Goal: Task Accomplishment & Management: Use online tool/utility

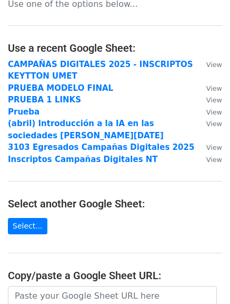
scroll to position [53, 0]
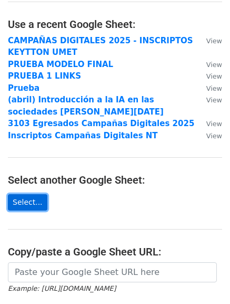
click at [26, 200] on link "Select..." at bounding box center [28, 202] width 40 height 16
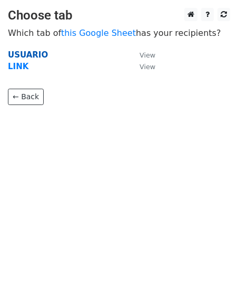
click at [32, 54] on strong "USUARIO" at bounding box center [28, 54] width 40 height 9
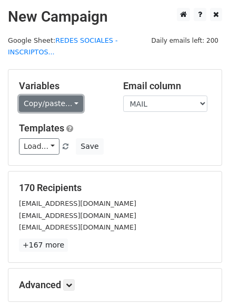
click at [64, 95] on link "Copy/paste..." at bounding box center [51, 103] width 64 height 16
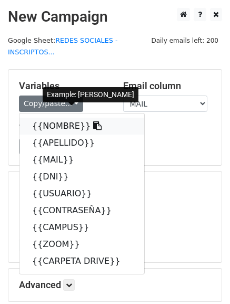
click at [60, 118] on link "{{NOMBRE}}" at bounding box center [82, 126] width 125 height 17
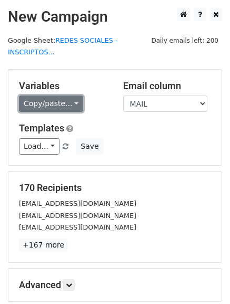
click at [57, 95] on link "Copy/paste..." at bounding box center [51, 103] width 64 height 16
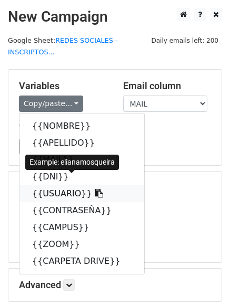
click at [64, 185] on link "{{USUARIO}}" at bounding box center [82, 193] width 125 height 17
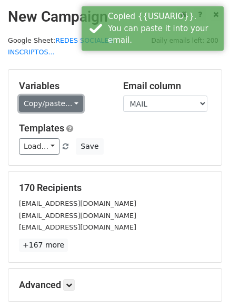
click at [56, 95] on link "Copy/paste..." at bounding box center [51, 103] width 64 height 16
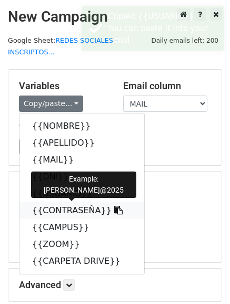
click at [68, 202] on link "{{CONTRASEÑA}}" at bounding box center [82, 210] width 125 height 17
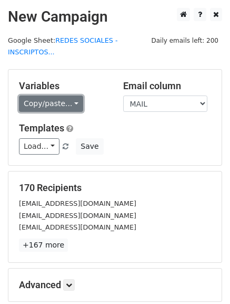
click at [63, 95] on link "Copy/paste..." at bounding box center [51, 103] width 64 height 16
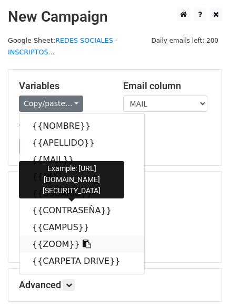
click at [56, 236] on link "{{ZOOM}}" at bounding box center [82, 244] width 125 height 17
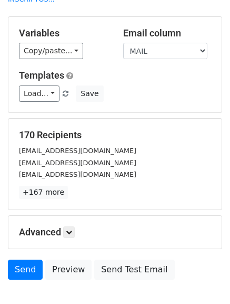
scroll to position [105, 0]
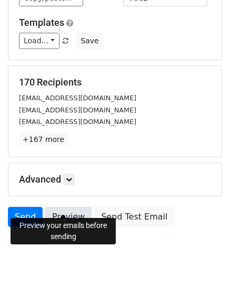
click at [62, 207] on link "Preview" at bounding box center [68, 217] width 46 height 20
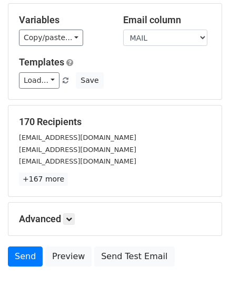
scroll to position [0, 0]
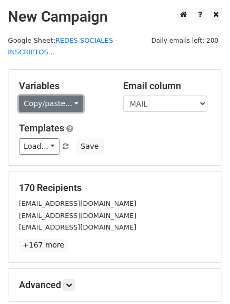
click at [69, 95] on link "Copy/paste..." at bounding box center [51, 103] width 64 height 16
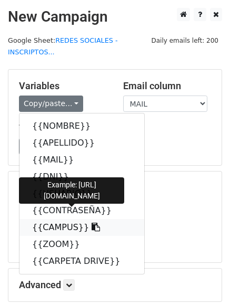
click at [59, 219] on link "{{CAMPUS}}" at bounding box center [82, 227] width 125 height 17
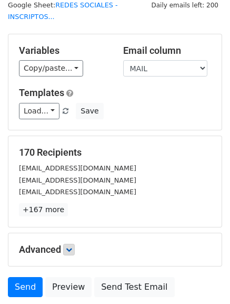
scroll to position [105, 0]
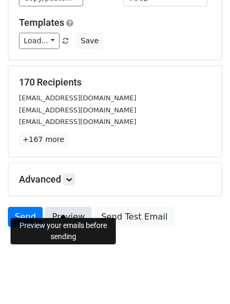
click at [57, 207] on link "Preview" at bounding box center [68, 217] width 46 height 20
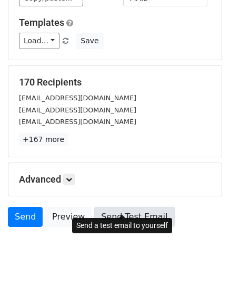
click at [124, 209] on link "Send Test Email" at bounding box center [134, 217] width 80 height 20
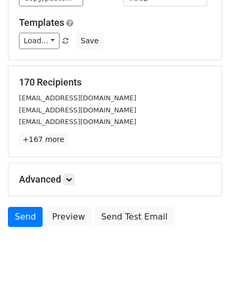
scroll to position [106, 0]
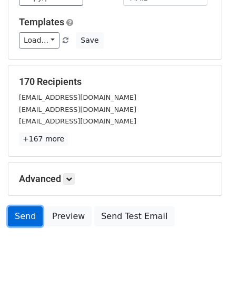
click at [17, 206] on link "Send" at bounding box center [25, 216] width 35 height 20
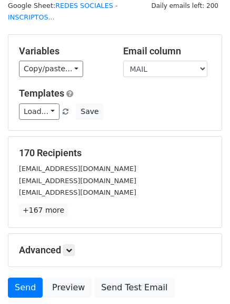
scroll to position [53, 0]
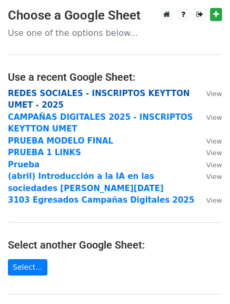
click at [111, 91] on strong "REDES SOCIALES - INSCRIPTOS KEYTTON UMET - 2025" at bounding box center [99, 100] width 182 height 22
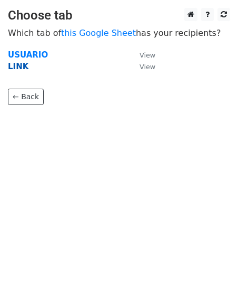
click at [20, 69] on strong "LINK" at bounding box center [18, 66] width 21 height 9
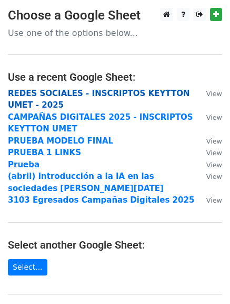
click at [107, 97] on strong "REDES SOCIALES - INSCRIPTOS KEYTTON UMET - 2025" at bounding box center [99, 100] width 182 height 22
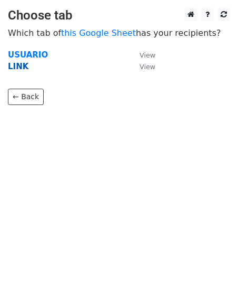
click at [18, 68] on strong "LINK" at bounding box center [18, 66] width 21 height 9
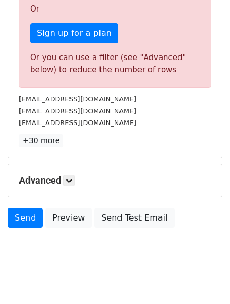
scroll to position [334, 0]
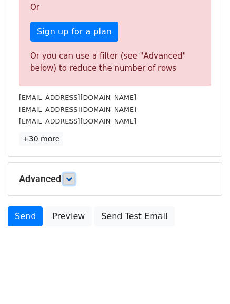
click at [71, 176] on icon at bounding box center [69, 179] width 6 height 6
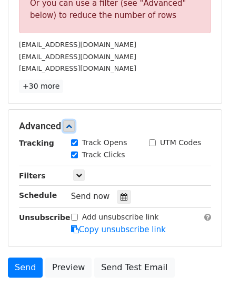
scroll to position [438, 0]
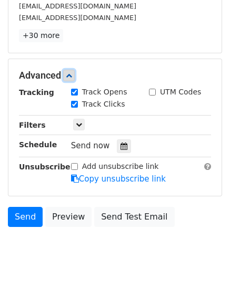
click at [75, 70] on link at bounding box center [69, 76] width 12 height 12
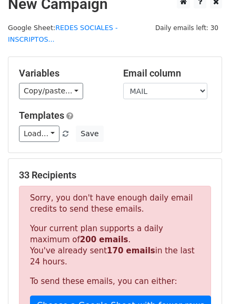
scroll to position [0, 0]
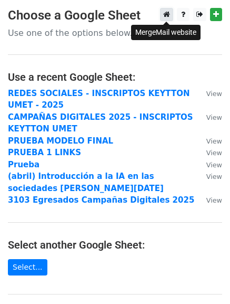
click at [164, 18] on icon at bounding box center [167, 14] width 7 height 7
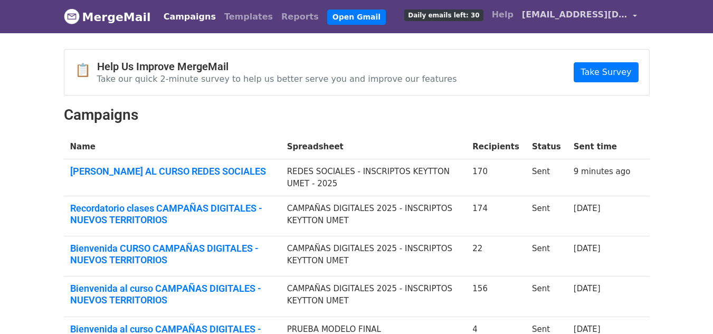
click at [627, 14] on span "alumnos@keytton.com" at bounding box center [574, 14] width 105 height 13
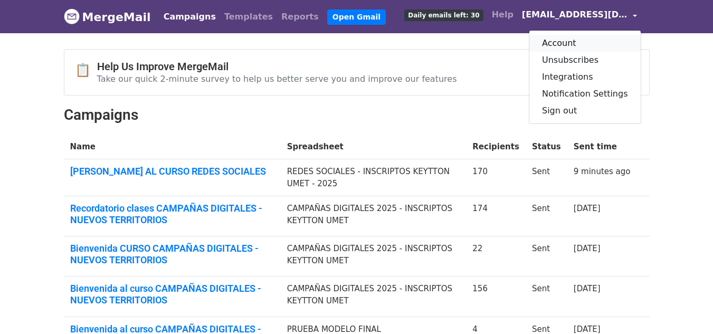
click at [592, 43] on link "Account" at bounding box center [584, 43] width 111 height 17
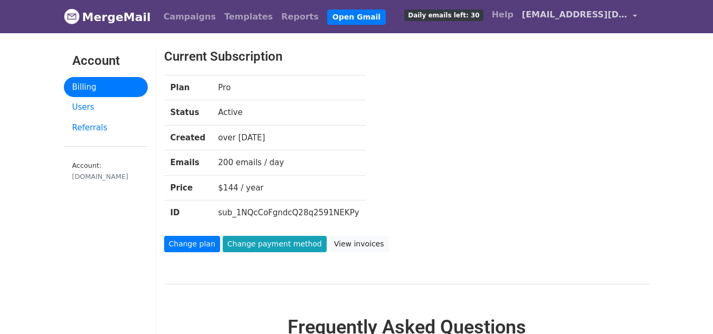
click at [604, 18] on span "alumnos@keytton.com" at bounding box center [574, 14] width 105 height 13
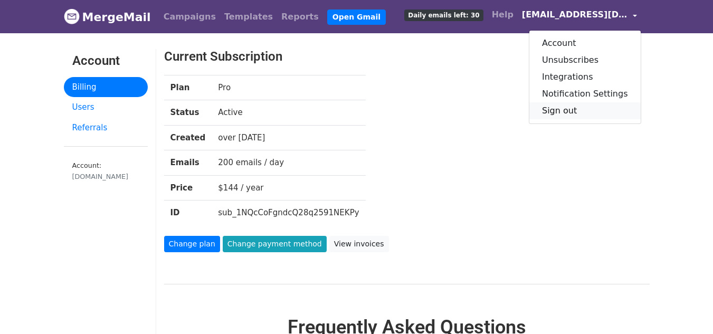
click at [589, 105] on link "Sign out" at bounding box center [584, 110] width 111 height 17
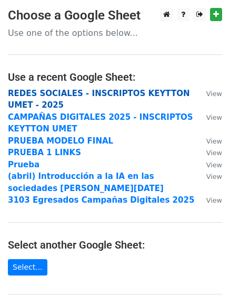
click at [113, 94] on strong "REDES SOCIALES - INSCRIPTOS KEYTTON UMET - 2025" at bounding box center [99, 100] width 182 height 22
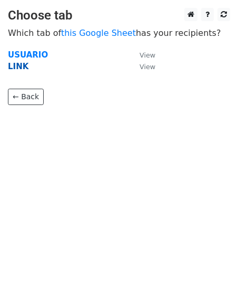
click at [20, 69] on strong "LINK" at bounding box center [18, 66] width 21 height 9
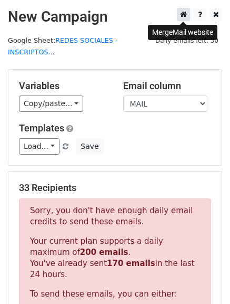
click at [187, 16] on icon at bounding box center [183, 14] width 7 height 7
